Goal: Find specific page/section: Find specific page/section

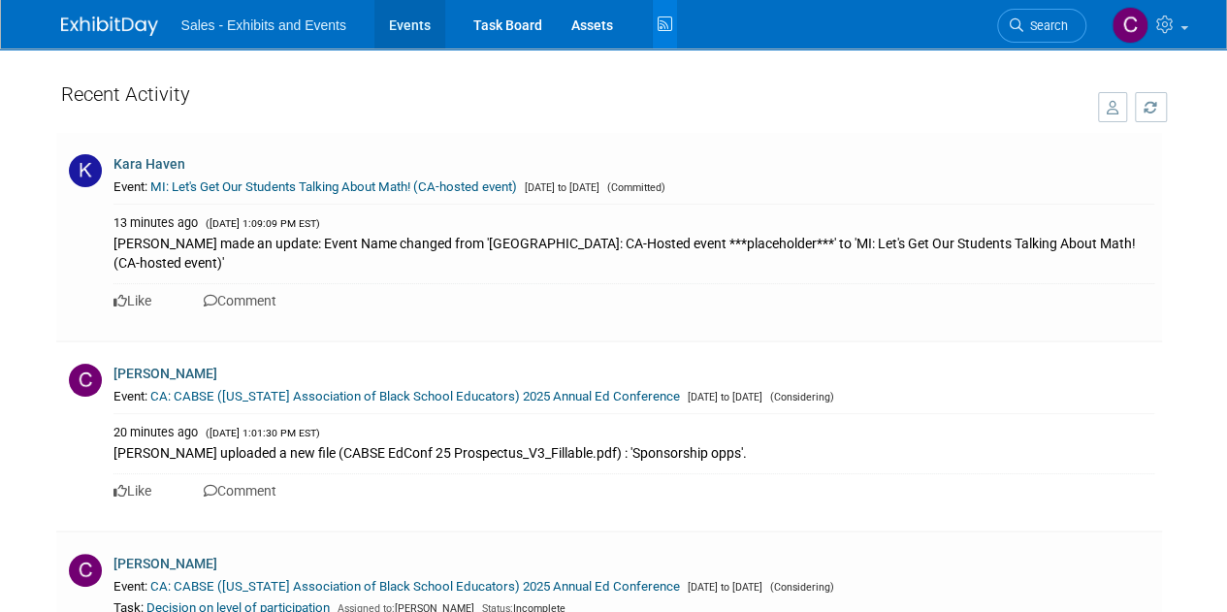
click at [413, 22] on link "Events" at bounding box center [409, 24] width 71 height 49
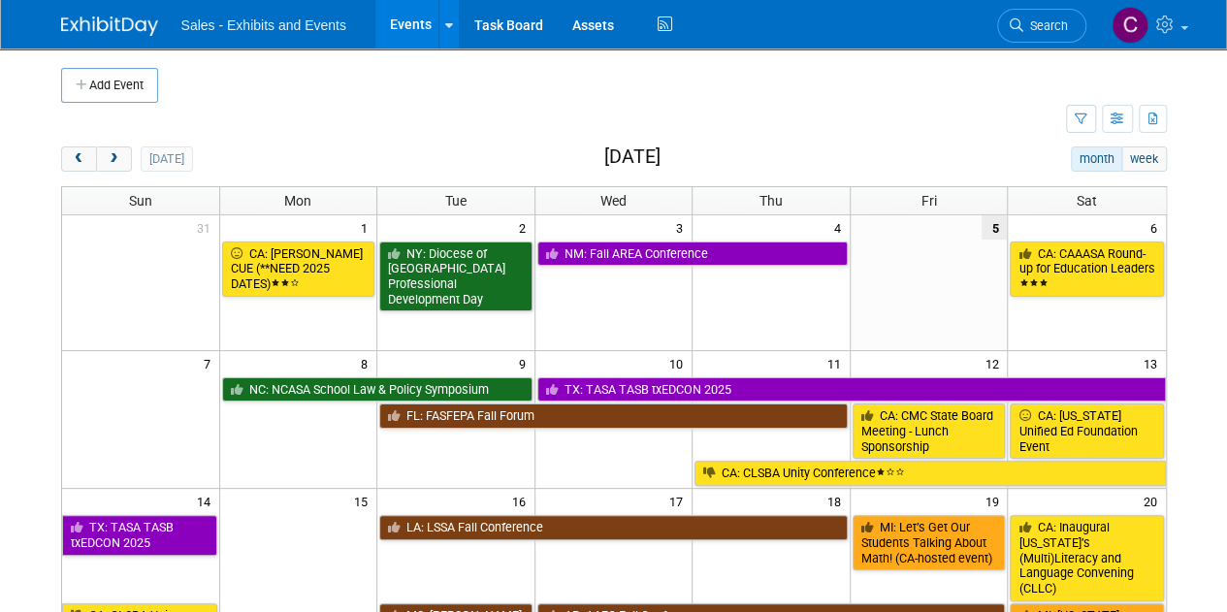
click at [134, 155] on div "today" at bounding box center [127, 158] width 132 height 25
click at [118, 154] on span "next" at bounding box center [114, 159] width 15 height 13
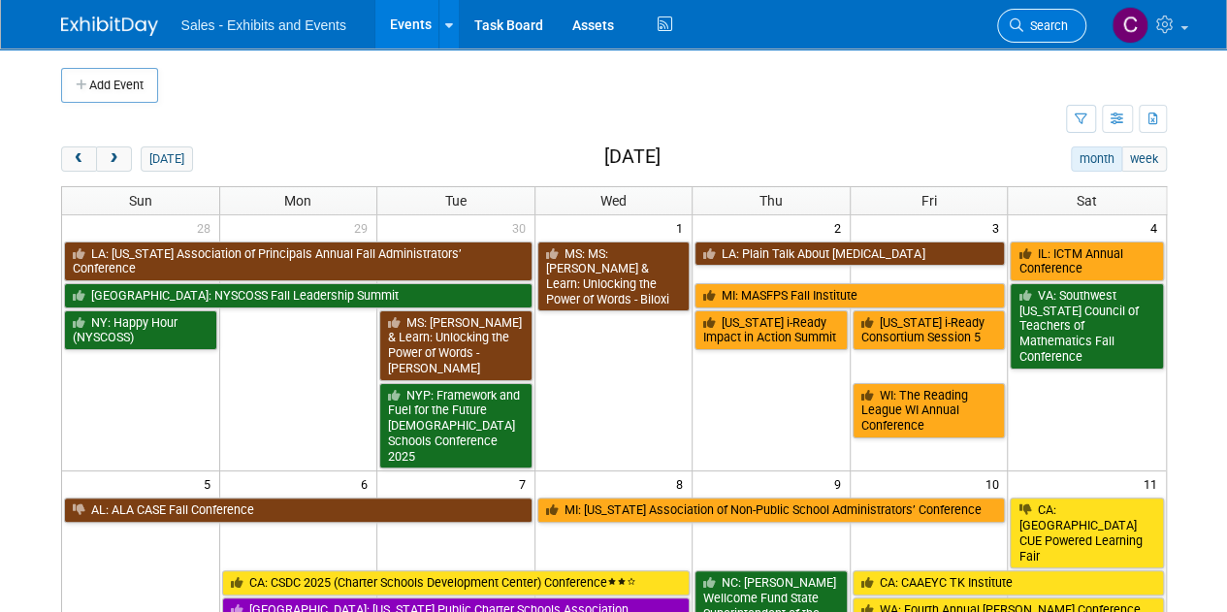
click at [1039, 32] on span "Search" at bounding box center [1046, 25] width 45 height 15
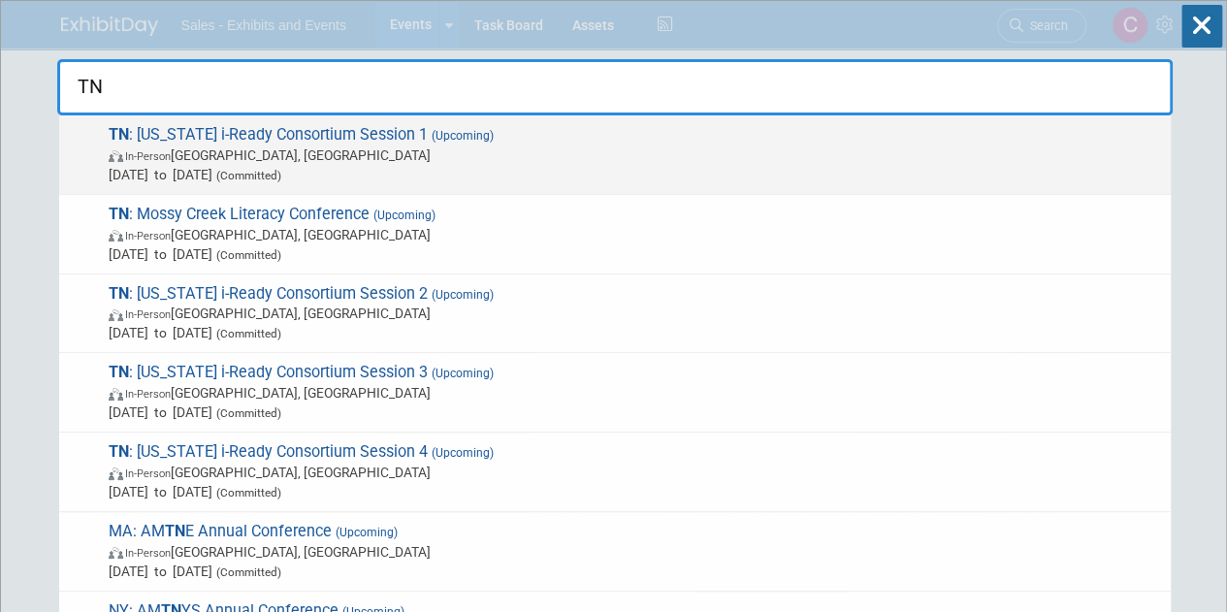
type input "TN"
click at [214, 146] on span "In-Person Cleveland, TN" at bounding box center [635, 155] width 1053 height 19
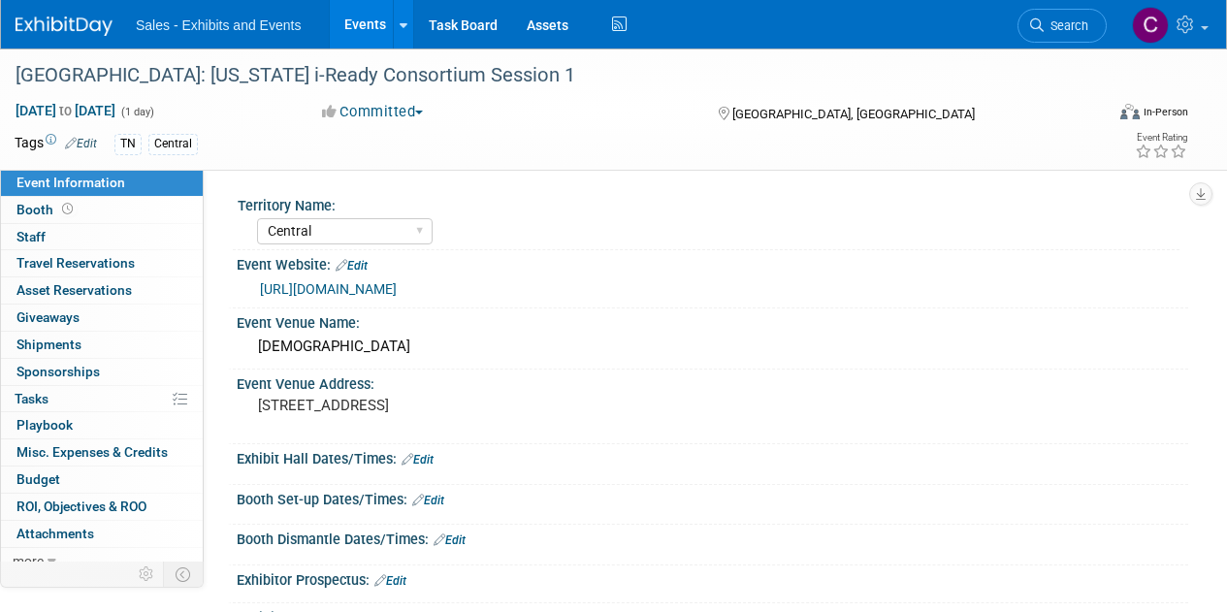
select select "Central"
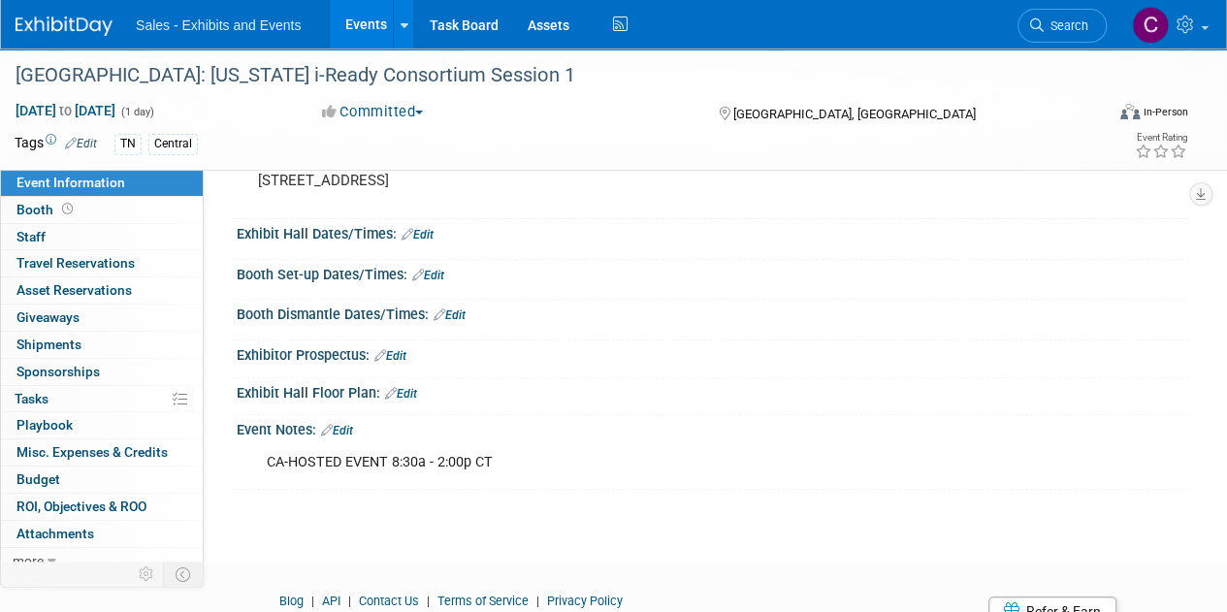
scroll to position [8, 0]
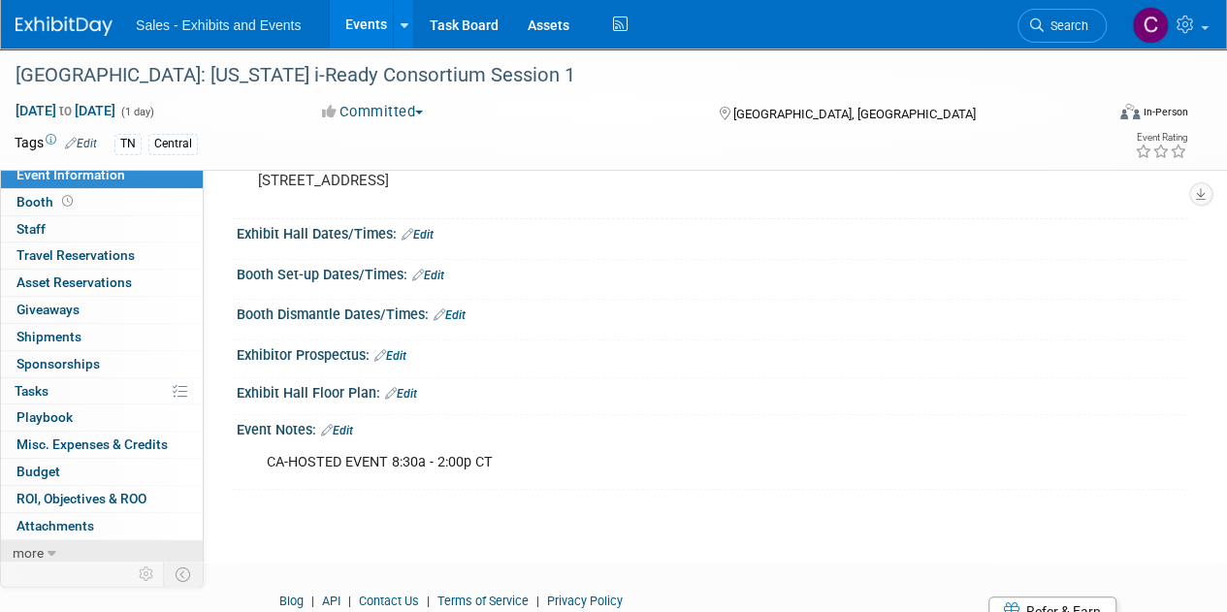
click at [27, 553] on span "more" at bounding box center [28, 553] width 31 height 16
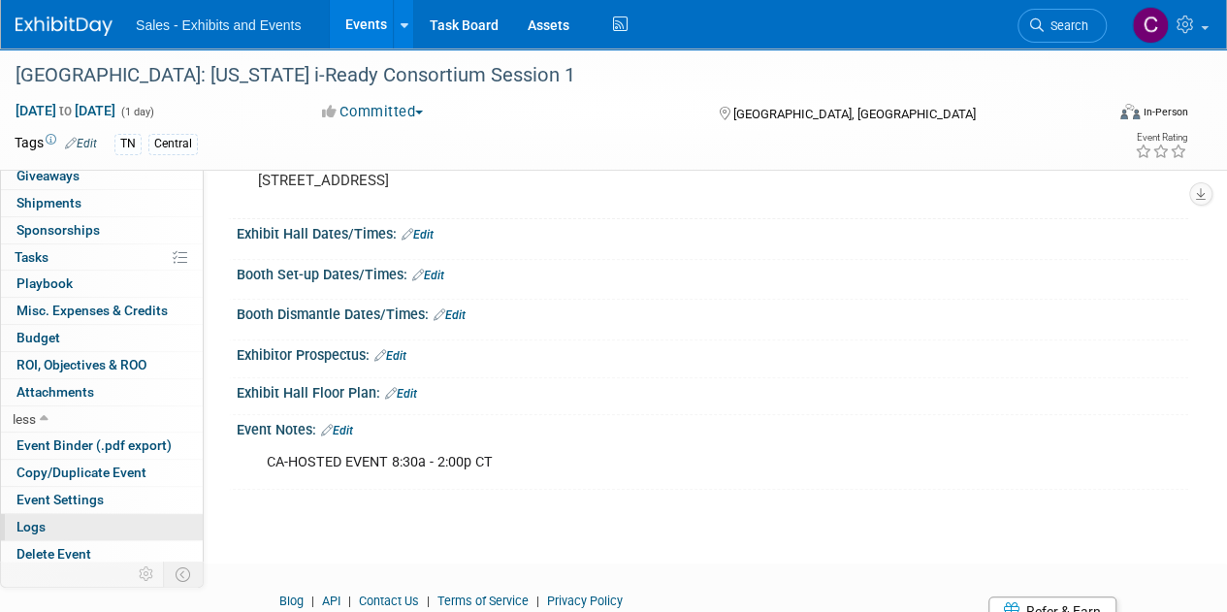
click at [27, 525] on span "Logs" at bounding box center [30, 527] width 29 height 16
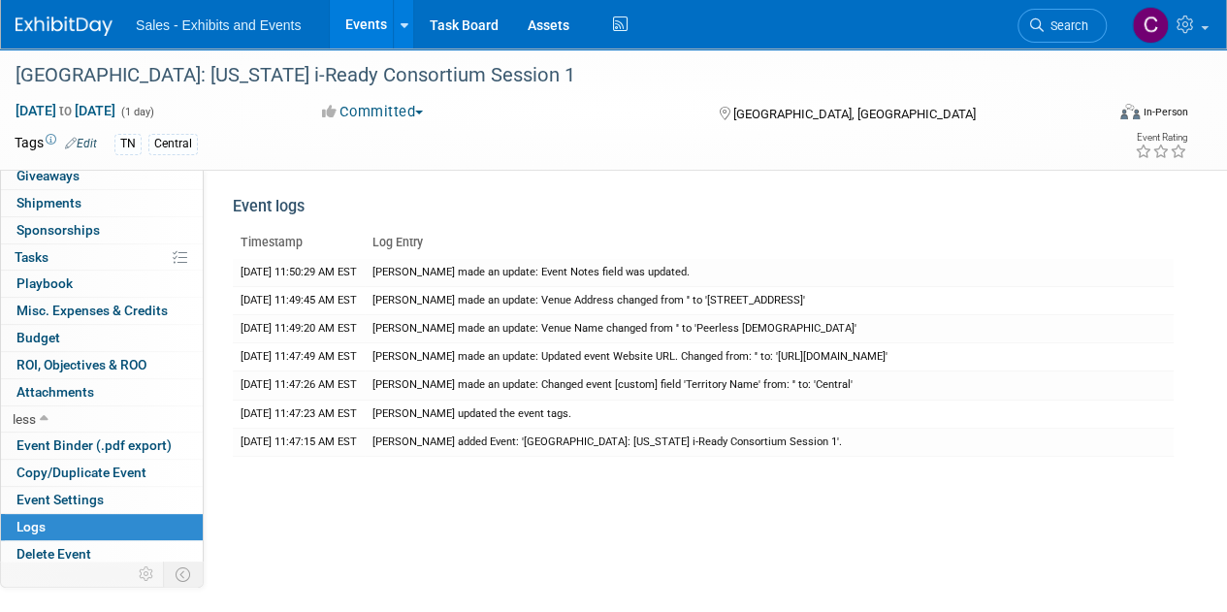
click at [371, 32] on link "Events" at bounding box center [365, 24] width 71 height 49
